Goal: Information Seeking & Learning: Check status

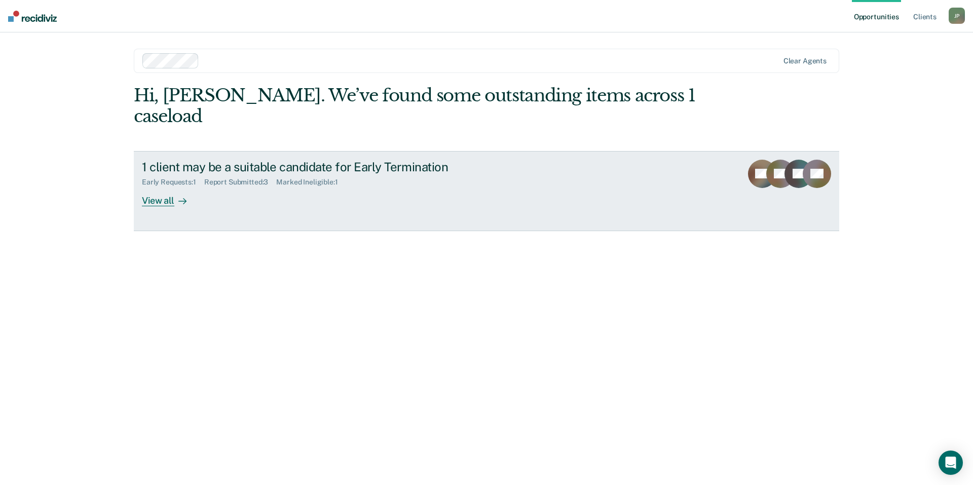
click at [170, 186] on div "View all" at bounding box center [170, 196] width 57 height 20
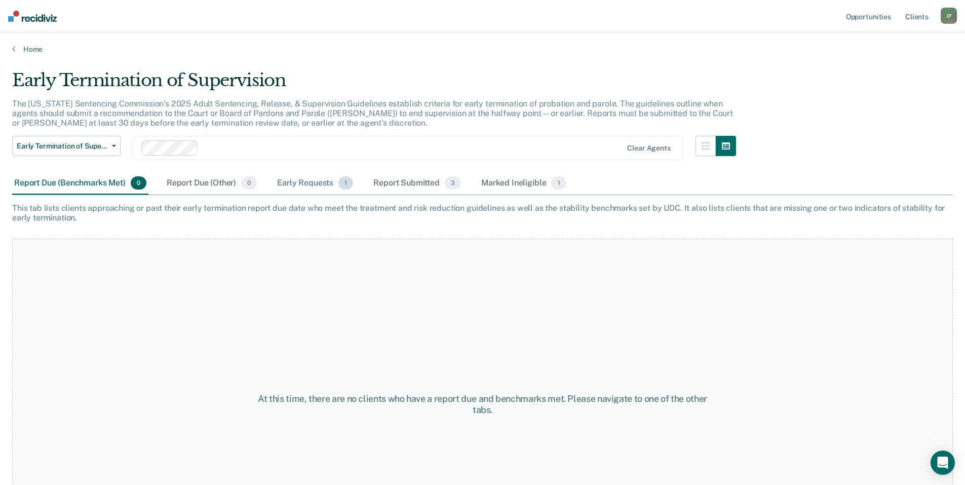
click at [301, 187] on div "Early Requests 1" at bounding box center [315, 183] width 80 height 22
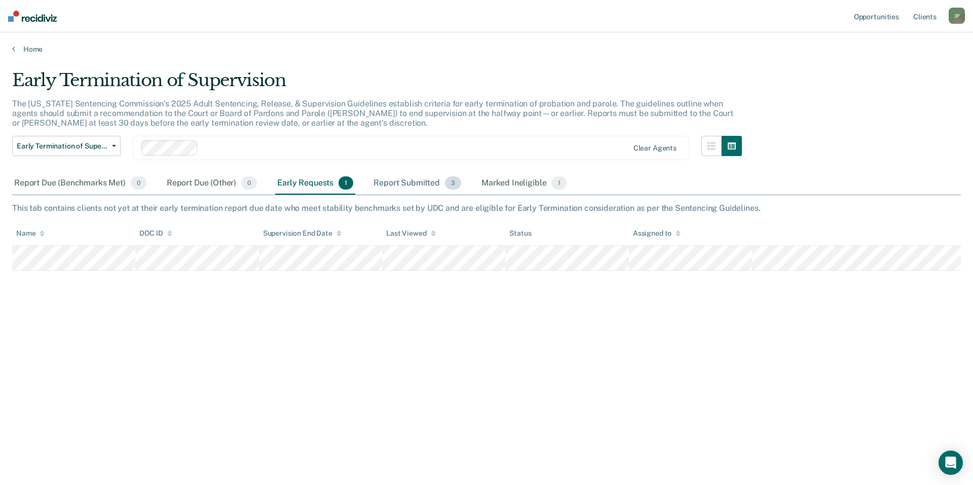
click at [417, 189] on div "Report Submitted 3" at bounding box center [417, 183] width 92 height 22
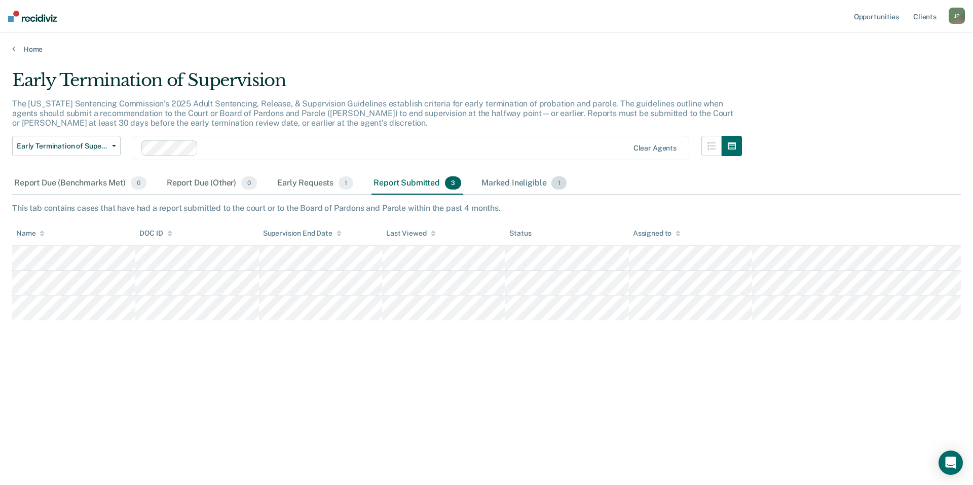
click at [508, 181] on div "Marked Ineligible 1" at bounding box center [523, 183] width 89 height 22
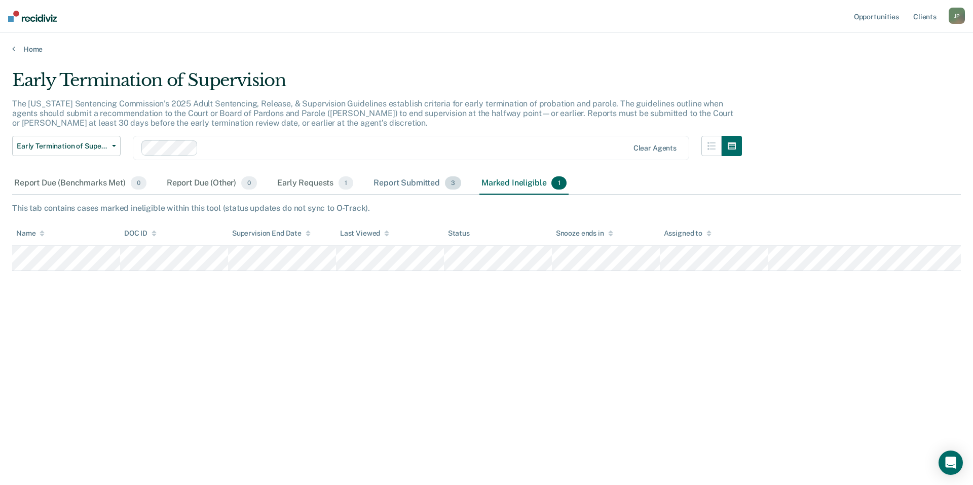
click at [399, 184] on div "Report Submitted 3" at bounding box center [417, 183] width 92 height 22
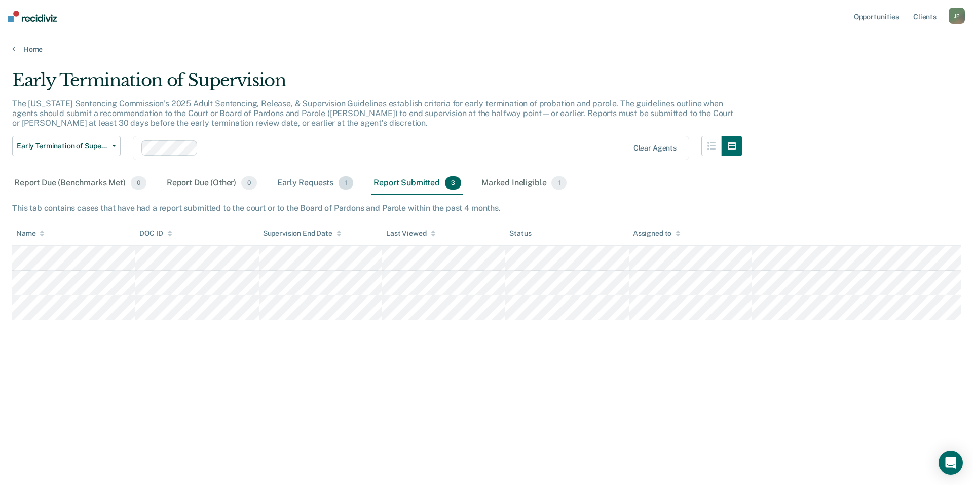
click at [301, 184] on div "Early Requests 1" at bounding box center [315, 183] width 80 height 22
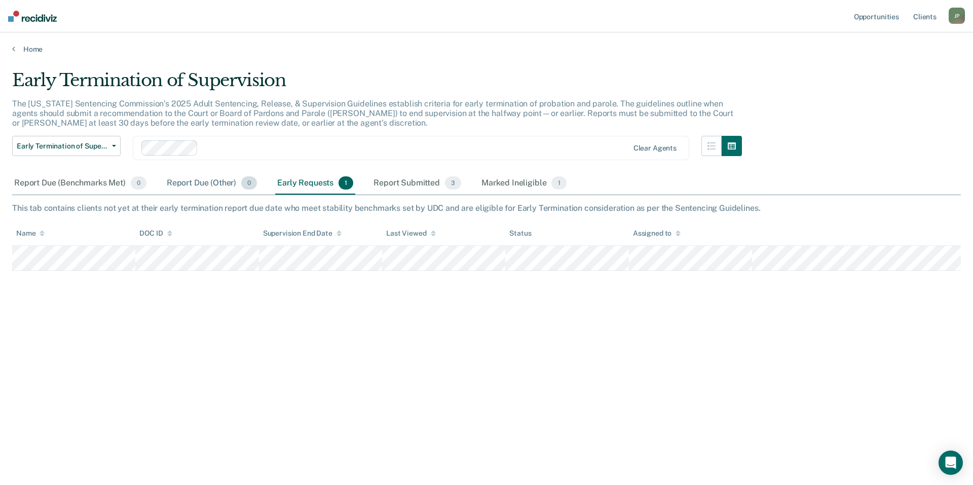
click at [186, 185] on div "Report Due (Other) 0" at bounding box center [212, 183] width 94 height 22
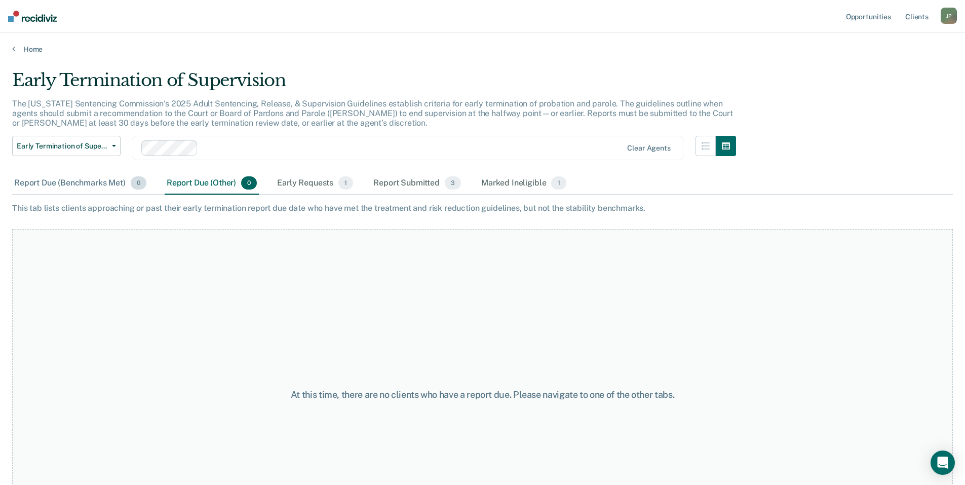
click at [80, 184] on div "Report Due (Benchmarks Met) 0" at bounding box center [80, 183] width 136 height 22
